Goal: Task Accomplishment & Management: Complete application form

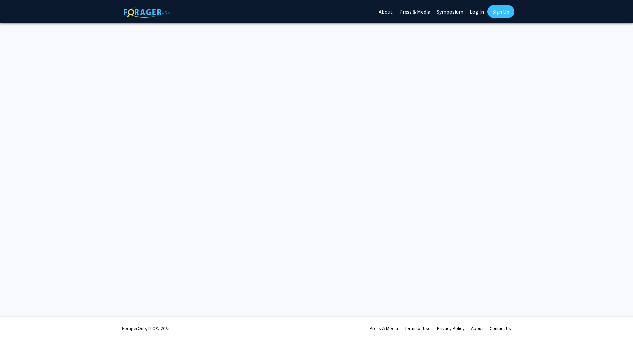
click at [619, 140] on div "Skip navigation About Press & Media Symposium Log In Sign Up Complete your prof…" at bounding box center [316, 170] width 633 height 340
click at [481, 11] on link "Log In" at bounding box center [476, 11] width 21 height 23
click at [151, 12] on img at bounding box center [147, 12] width 46 height 12
click at [477, 14] on link "Log In" at bounding box center [476, 11] width 21 height 23
click at [502, 12] on link "Sign Up" at bounding box center [500, 11] width 27 height 13
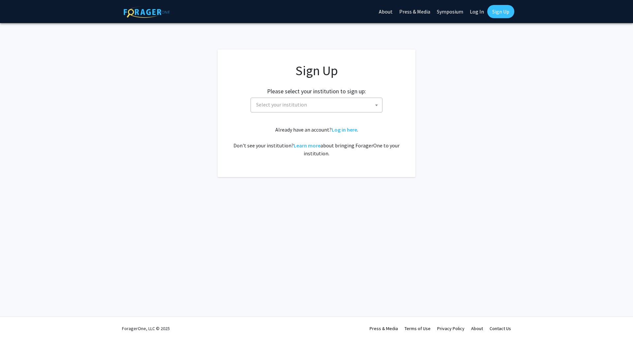
click at [351, 105] on span "Select your institution" at bounding box center [318, 105] width 129 height 14
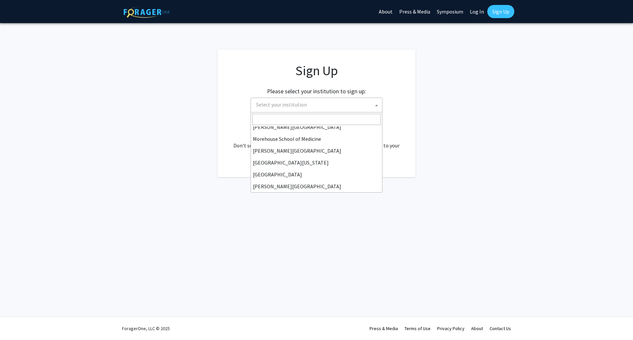
scroll to position [231, 0]
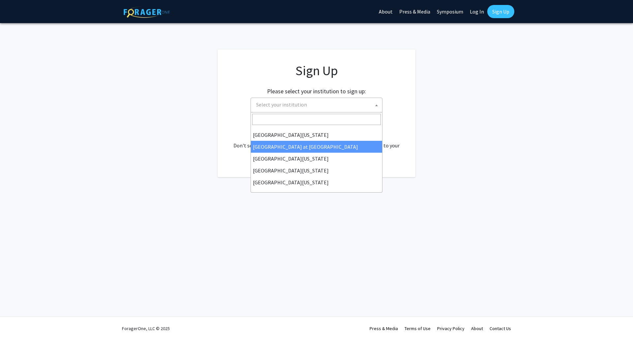
click at [473, 14] on link "Log In" at bounding box center [476, 11] width 21 height 23
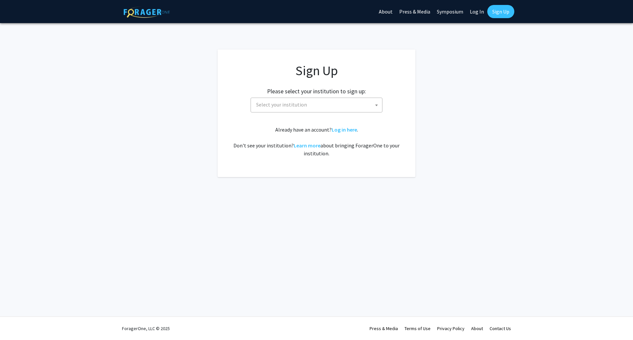
click at [476, 11] on link "Log In" at bounding box center [476, 11] width 21 height 23
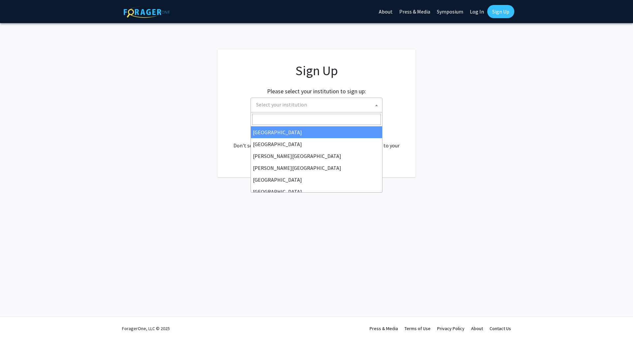
click at [350, 102] on span "Select your institution" at bounding box center [318, 105] width 129 height 14
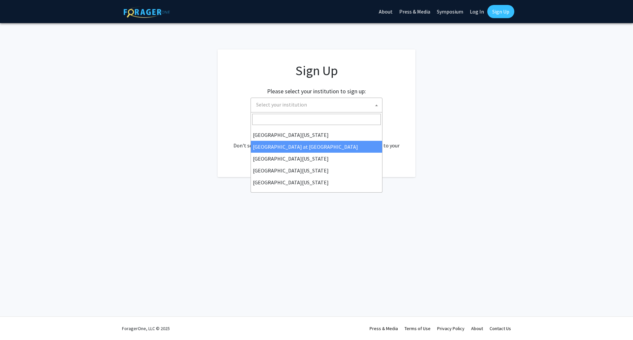
select select "18"
